Goal: Complete application form

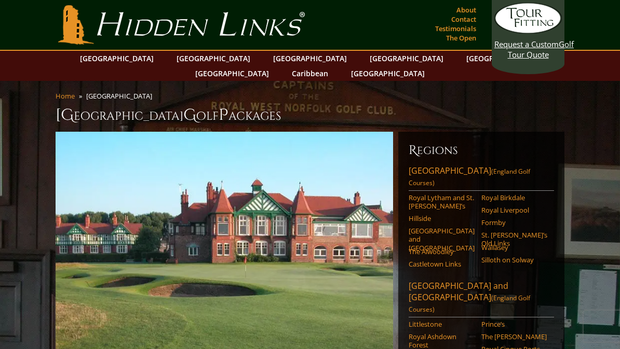
click at [461, 62] on link "[GEOGRAPHIC_DATA]" at bounding box center [503, 58] width 84 height 15
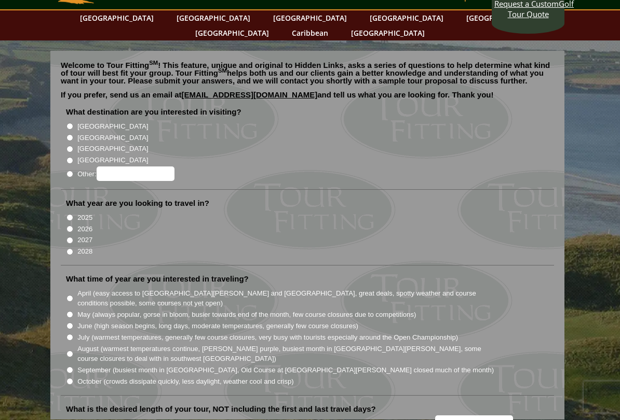
scroll to position [47, 0]
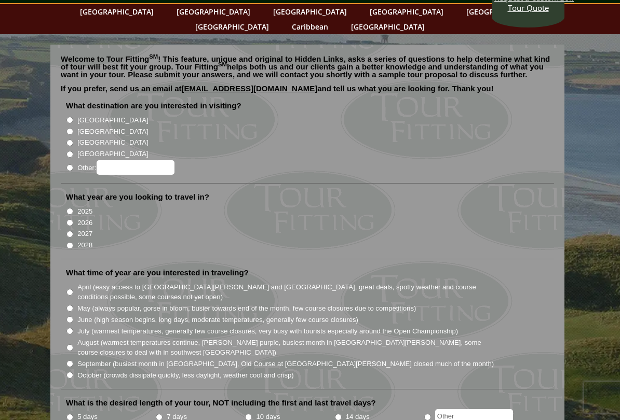
click at [67, 117] on input "[GEOGRAPHIC_DATA]" at bounding box center [69, 120] width 7 height 7
radio input "true"
click at [70, 231] on input "2027" at bounding box center [69, 234] width 7 height 7
radio input "true"
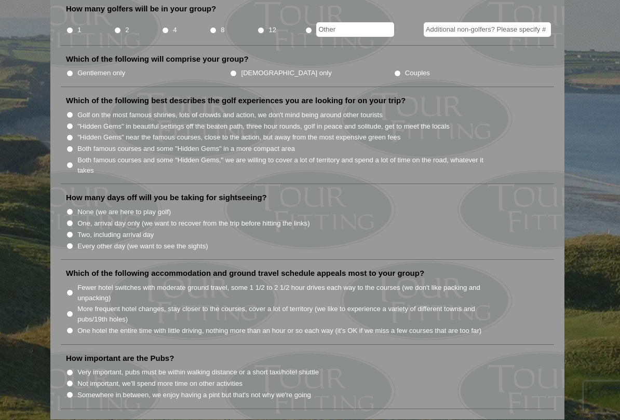
scroll to position [484, 0]
click at [70, 146] on input "Both famous courses and some "Hidden Gems" in a more compact area" at bounding box center [69, 149] width 7 height 7
radio input "true"
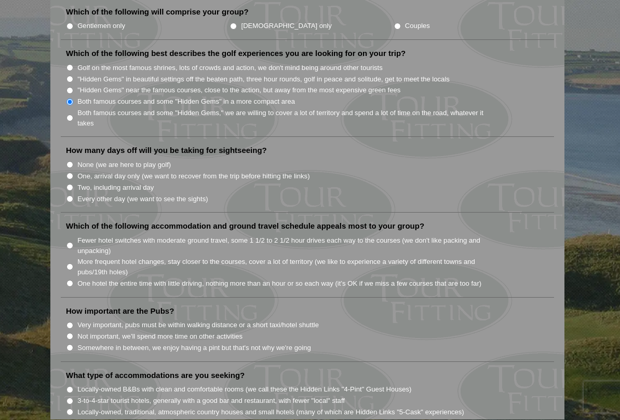
scroll to position [531, 0]
click at [68, 161] on input "None (we are here to play golf)" at bounding box center [69, 164] width 7 height 7
radio input "true"
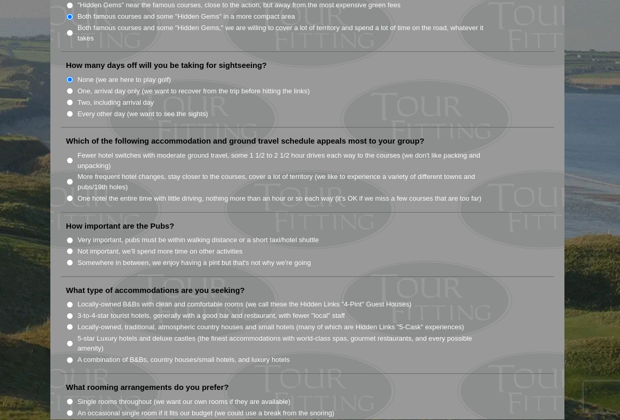
scroll to position [616, 0]
click at [72, 195] on input "One hotel the entire time with little driving, nothing more than an hour or so …" at bounding box center [69, 198] width 7 height 7
radio input "true"
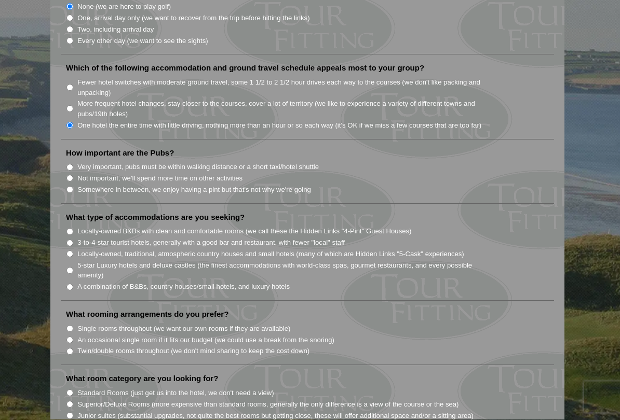
scroll to position [690, 0]
click at [72, 186] on input "Somewhere in between, we enjoy having a pint but that's not why we're going" at bounding box center [69, 189] width 7 height 7
radio input "true"
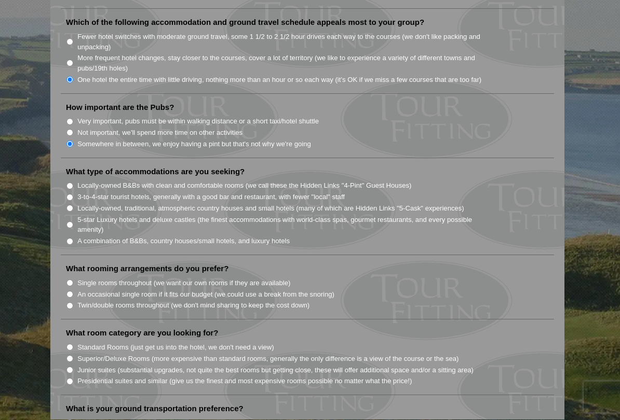
scroll to position [738, 0]
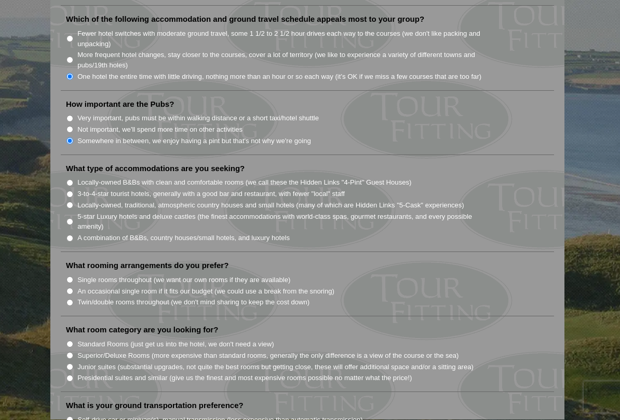
click at [71, 219] on input "5-star Luxury hotels and deluxe castles (the finest accommodations with world-c…" at bounding box center [69, 222] width 7 height 7
radio input "true"
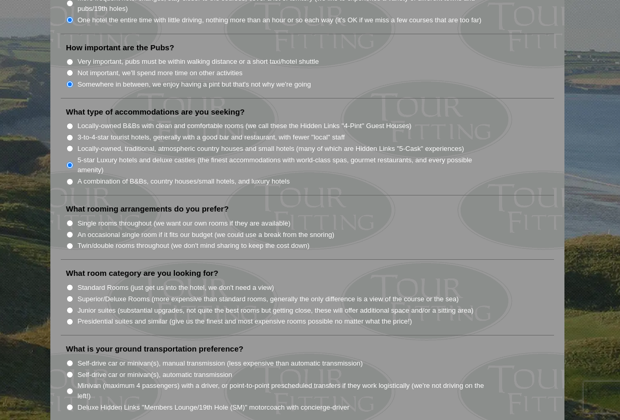
scroll to position [811, 0]
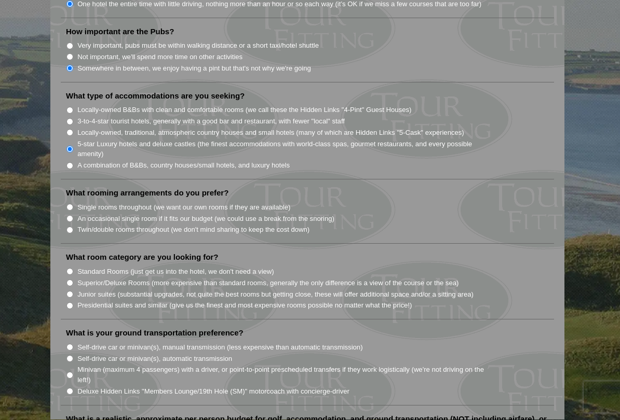
click at [68, 204] on input "Single rooms throughout (we want our own rooms if they are available)" at bounding box center [69, 207] width 7 height 7
radio input "true"
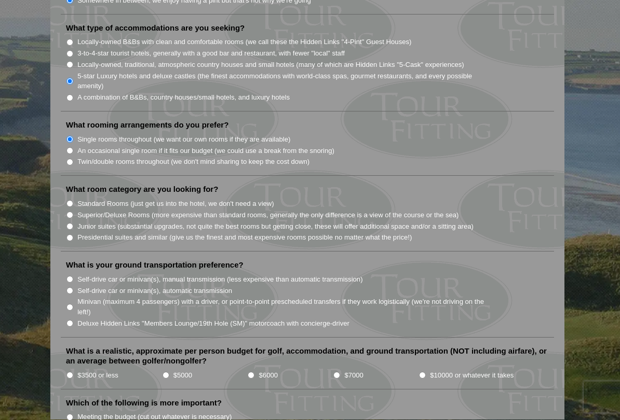
scroll to position [879, 0]
click at [71, 235] on input "Presidential suites and similar (give us the finest and most expensive rooms po…" at bounding box center [69, 238] width 7 height 7
radio input "true"
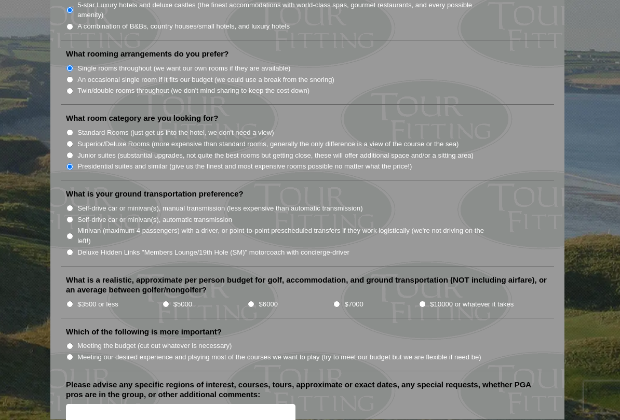
scroll to position [950, 0]
click at [70, 218] on li "What is your ground transportation preference? Self-drive car or minivan(s), ma…" at bounding box center [307, 228] width 493 height 78
click at [70, 249] on input "Deluxe Hidden Links "Members Lounge/19th Hole (SM)" motorcoach with concierge-d…" at bounding box center [69, 252] width 7 height 7
radio input "true"
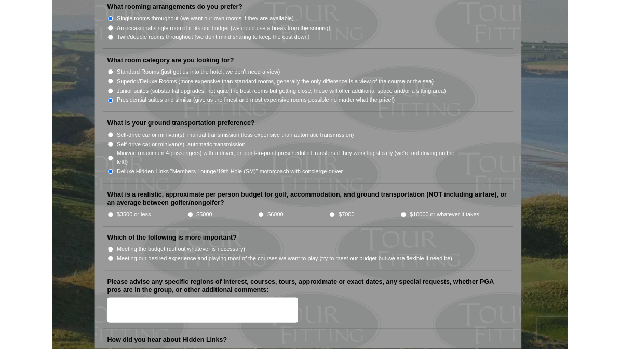
scroll to position [996, 0]
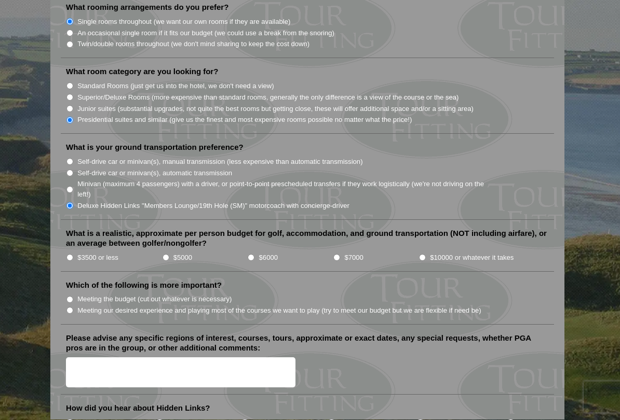
click at [426, 255] on input "$10000 or whatever it takes" at bounding box center [422, 258] width 7 height 7
radio input "true"
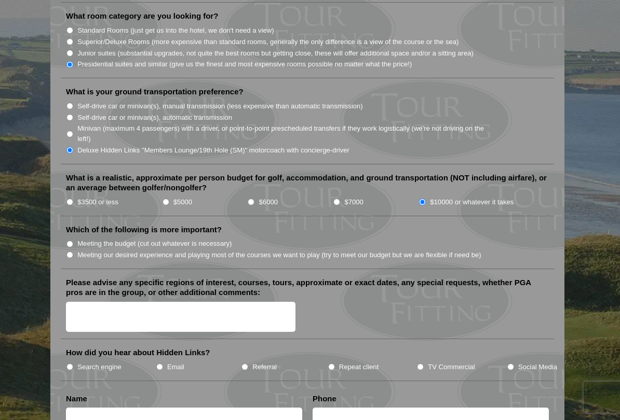
scroll to position [1056, 0]
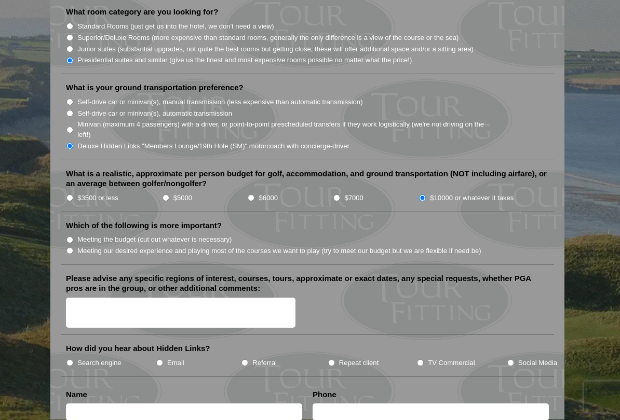
click at [69, 248] on input "Meeting our desired experience and playing most of the courses we want to play …" at bounding box center [69, 251] width 7 height 7
radio input "true"
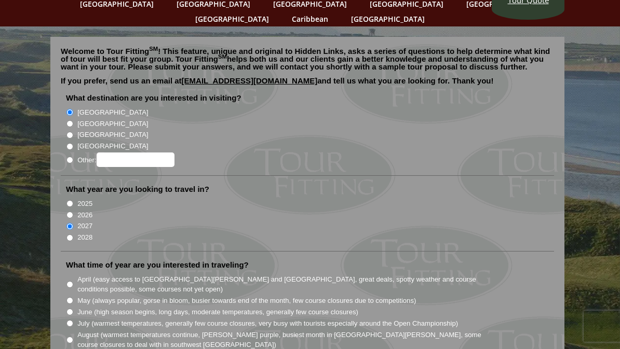
scroll to position [0, 0]
